Goal: Information Seeking & Learning: Learn about a topic

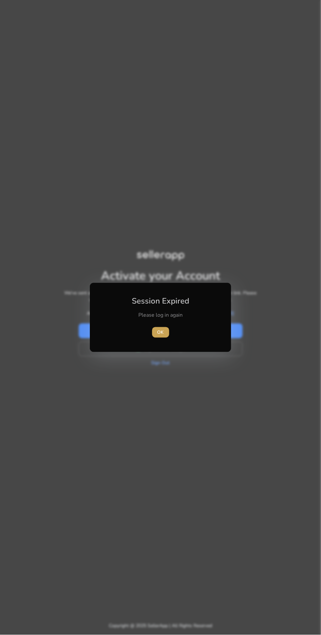
click at [161, 335] on span "OK" at bounding box center [161, 332] width 7 height 7
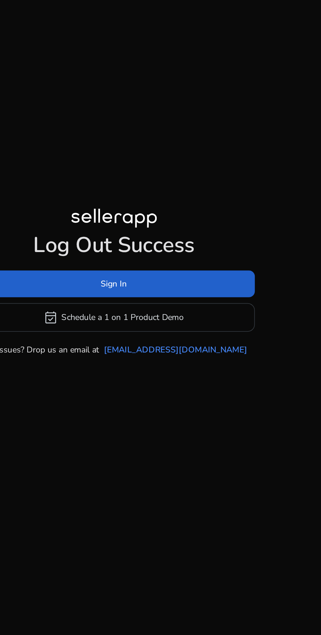
click at [222, 317] on span at bounding box center [161, 309] width 156 height 16
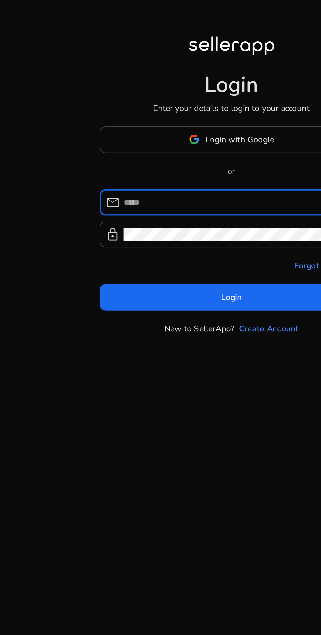
click at [143, 321] on input at bounding box center [164, 317] width 127 height 7
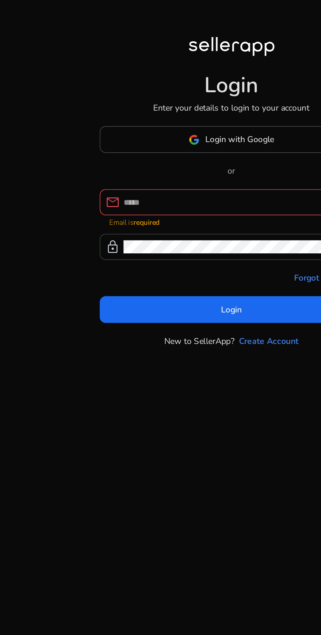
type input "**********"
click button "Login" at bounding box center [160, 373] width 145 height 15
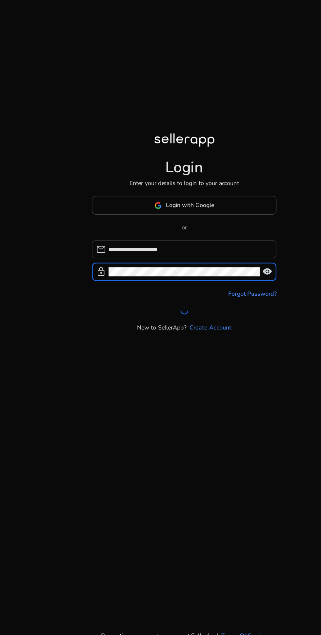
scroll to position [7, 0]
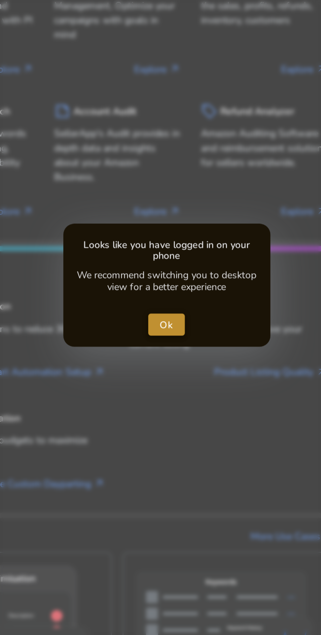
click at [166, 323] on span "close dialog" at bounding box center [160, 317] width 17 height 16
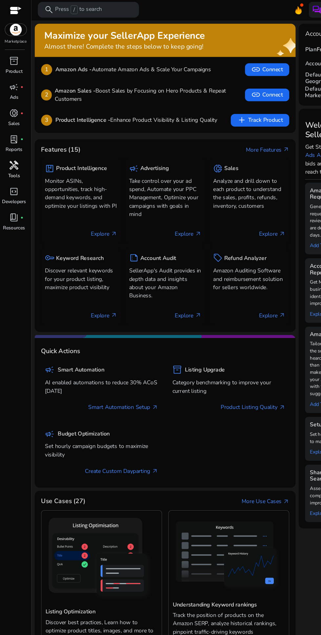
click at [10, 140] on span "handyman" at bounding box center [12, 138] width 8 height 8
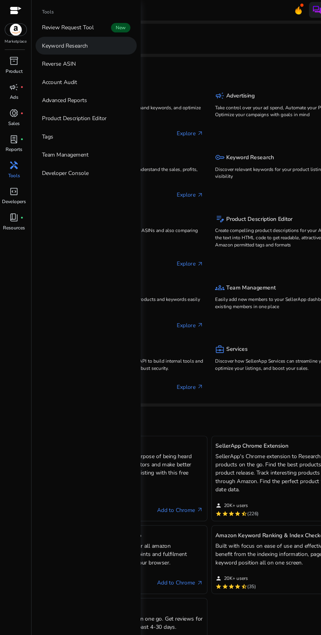
click at [52, 41] on p "Keyword Research" at bounding box center [54, 38] width 38 height 7
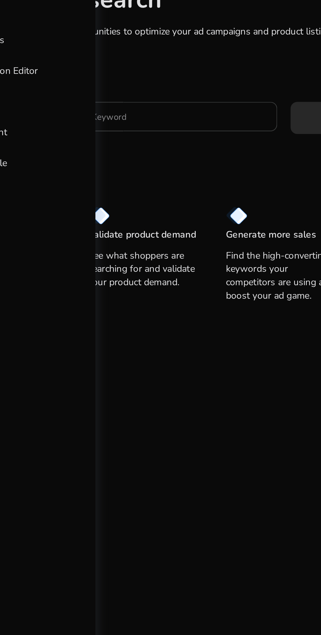
click at [169, 124] on input "Enter Keyword" at bounding box center [152, 121] width 97 height 7
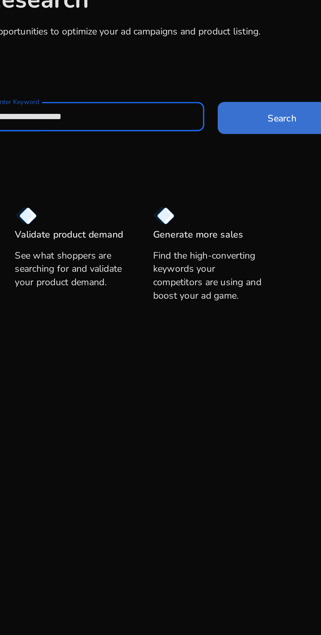
type input "**********"
click at [242, 124] on span "Search" at bounding box center [244, 122] width 14 height 7
